Goal: Information Seeking & Learning: Learn about a topic

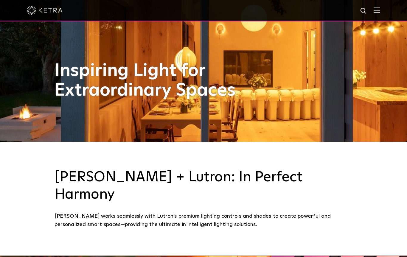
scroll to position [105, 0]
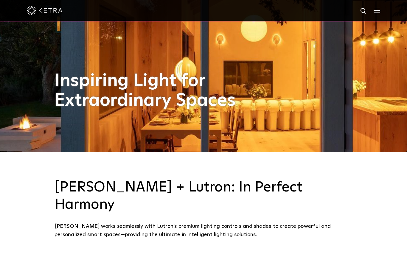
click at [380, 8] on img at bounding box center [377, 10] width 7 height 6
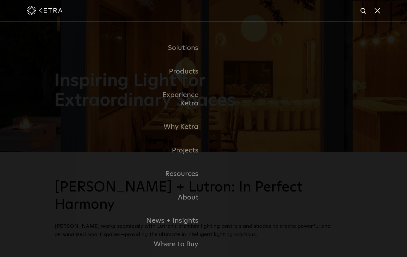
click at [0, 0] on link "Residential Products" at bounding box center [0, 0] width 0 height 0
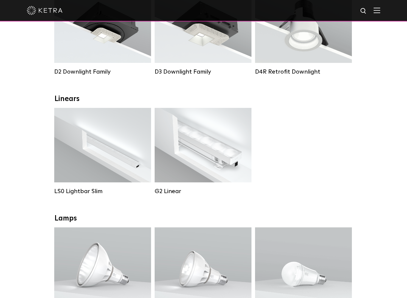
scroll to position [147, 0]
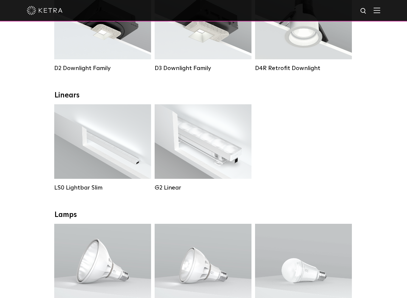
click at [227, 169] on div "Lumen Output: 400 / 700 / 1000 Colors: White Beam Angles: Flood / Graze / Narro…" at bounding box center [203, 141] width 97 height 75
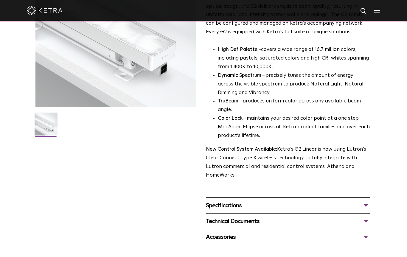
scroll to position [97, 0]
click at [366, 201] on div "Specifications" at bounding box center [288, 206] width 164 height 10
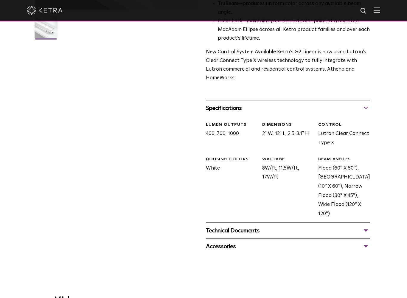
scroll to position [195, 0]
click at [365, 226] on div "Technical Documents" at bounding box center [288, 231] width 164 height 10
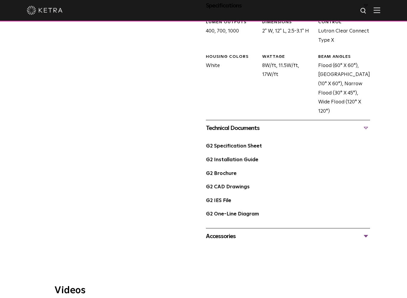
scroll to position [299, 0]
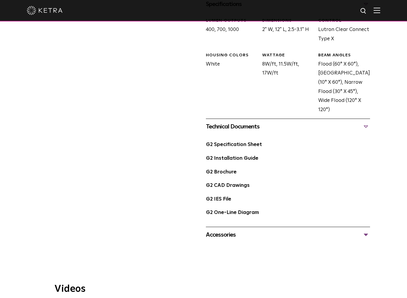
click at [249, 156] on link "G2 Installation Guide" at bounding box center [232, 158] width 52 height 5
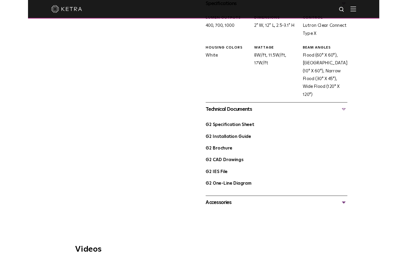
scroll to position [316, 0]
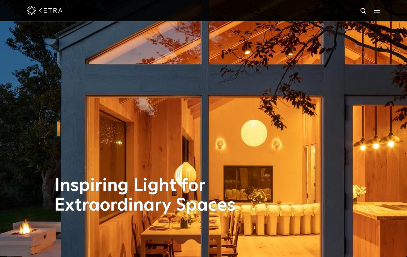
click at [384, 8] on div at bounding box center [203, 10] width 407 height 21
click at [380, 11] on img at bounding box center [377, 10] width 7 height 6
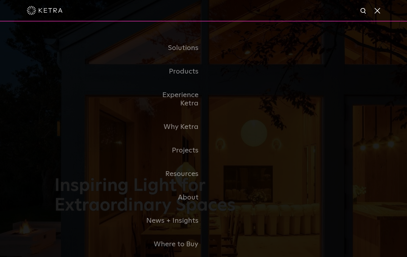
click at [0, 0] on link "Residential Products" at bounding box center [0, 0] width 0 height 0
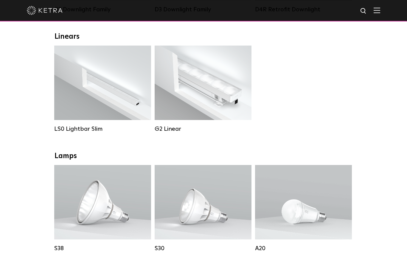
scroll to position [200, 0]
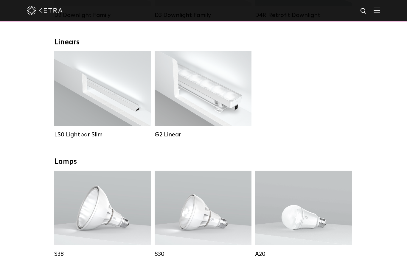
click at [225, 114] on div "Lumen Output: 400 / 700 / 1000 Colors: White Beam Angles: Flood / [GEOGRAPHIC_D…" at bounding box center [203, 88] width 97 height 75
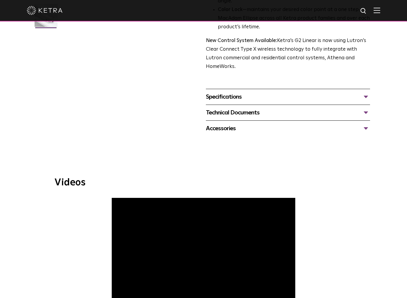
scroll to position [208, 0]
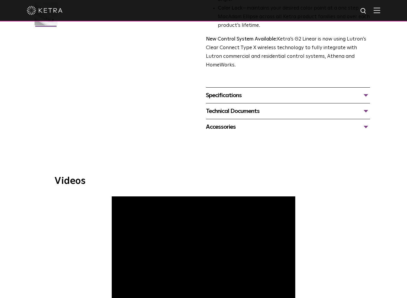
click at [367, 106] on div "Technical Documents" at bounding box center [288, 111] width 164 height 10
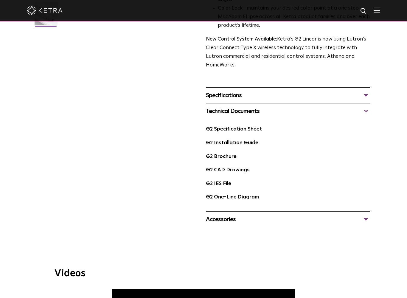
click at [254, 127] on link "G2 Specification Sheet" at bounding box center [234, 129] width 56 height 5
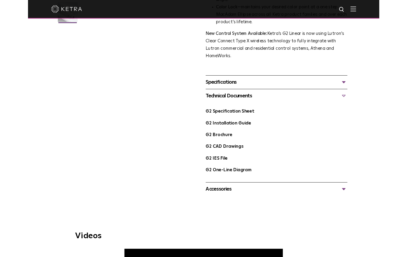
scroll to position [224, 0]
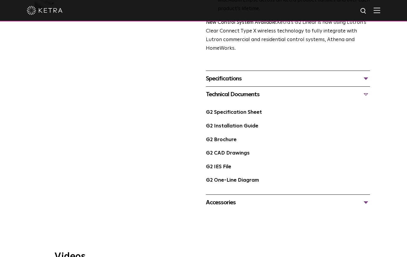
click at [370, 74] on div "Specifications" at bounding box center [288, 79] width 164 height 10
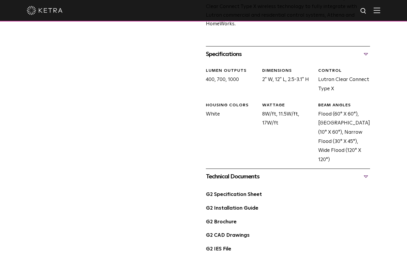
scroll to position [248, 0]
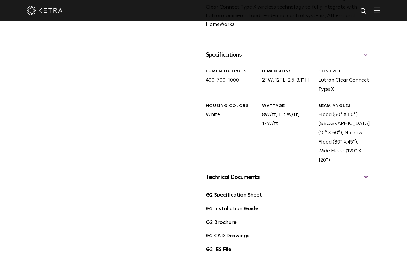
click at [376, 13] on img at bounding box center [377, 10] width 7 height 6
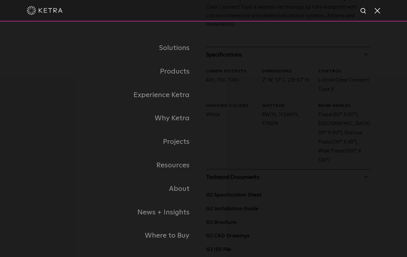
click at [0, 0] on link "Residential Products" at bounding box center [0, 0] width 0 height 0
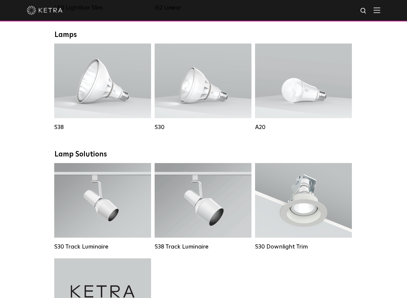
scroll to position [327, 0]
click at [212, 99] on span "Lutron Clear Connect Type X" at bounding box center [212, 99] width 56 height 4
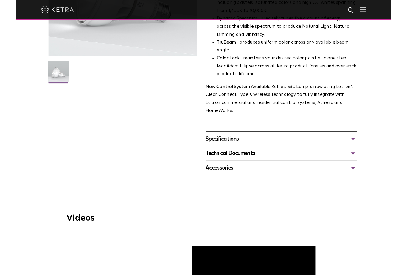
scroll to position [143, 0]
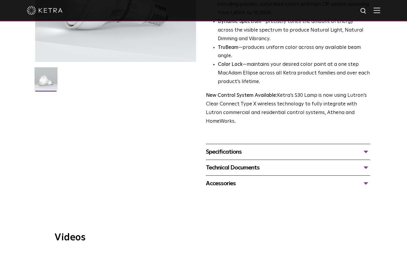
click at [370, 147] on div "Specifications" at bounding box center [288, 152] width 164 height 10
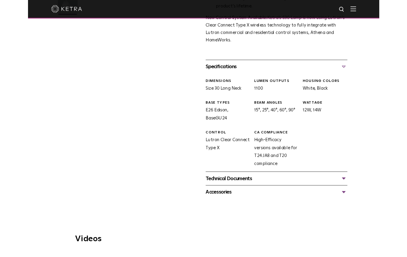
scroll to position [234, 0]
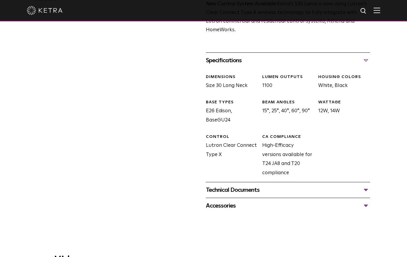
click at [379, 10] on img at bounding box center [377, 10] width 7 height 6
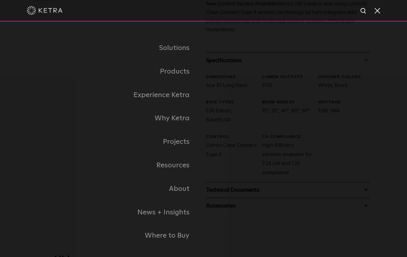
click at [0, 0] on link "Residential Products" at bounding box center [0, 0] width 0 height 0
